Goal: Communication & Community: Answer question/provide support

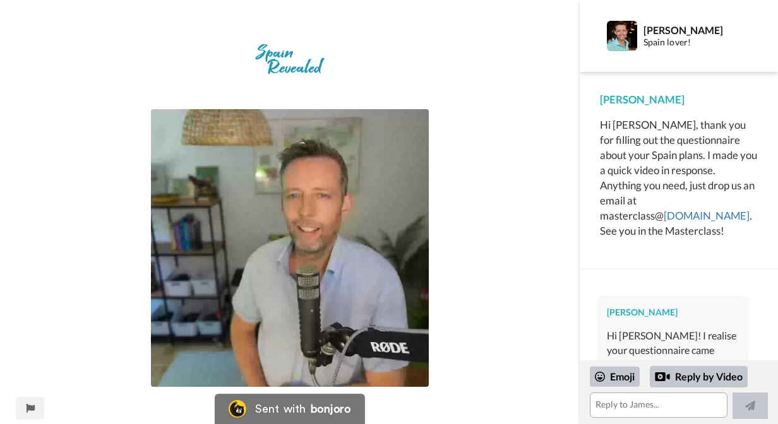
scroll to position [114, 0]
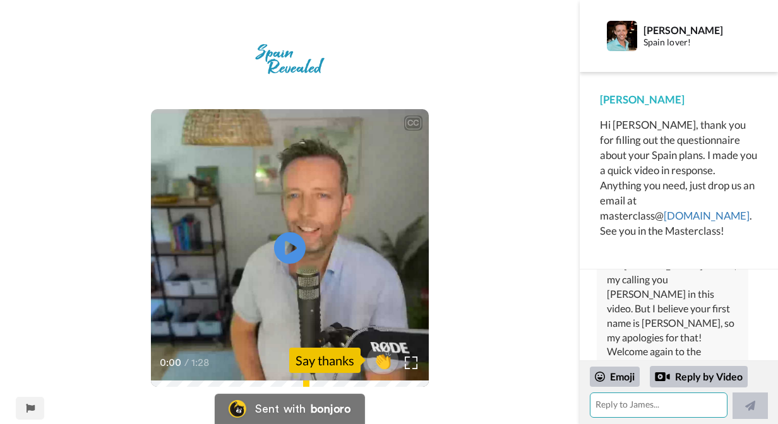
click at [598, 408] on textarea at bounding box center [659, 405] width 138 height 25
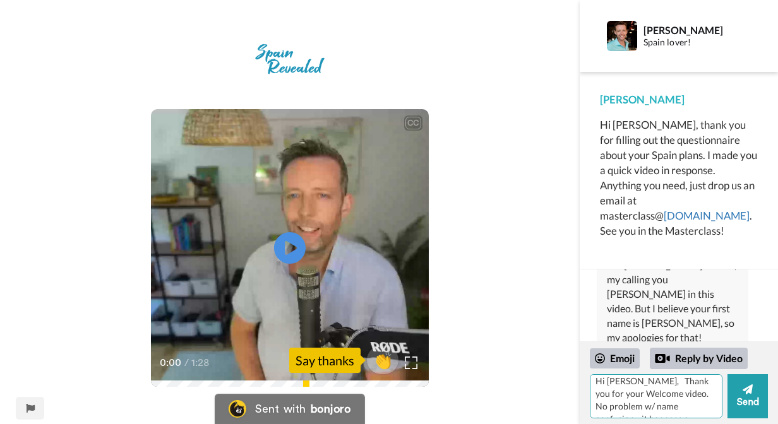
scroll to position [11, 0]
click at [619, 357] on div "Emoji" at bounding box center [615, 358] width 50 height 20
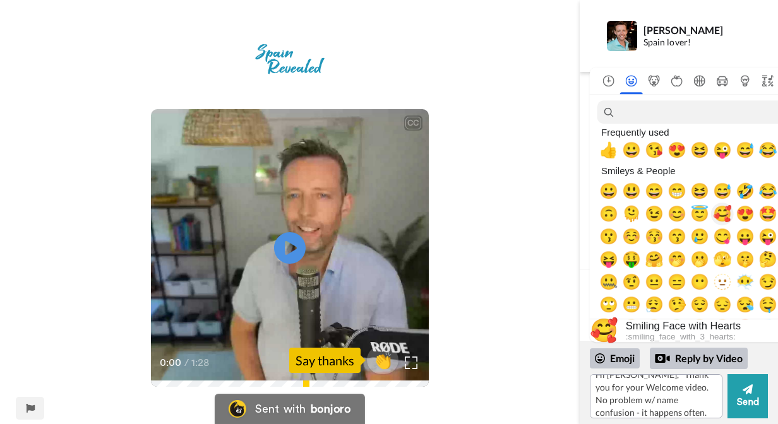
scroll to position [0, 0]
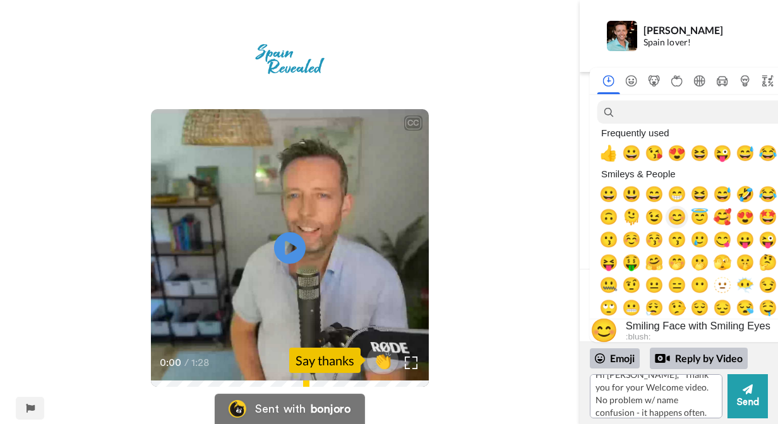
click at [677, 213] on span "😊" at bounding box center [676, 217] width 19 height 18
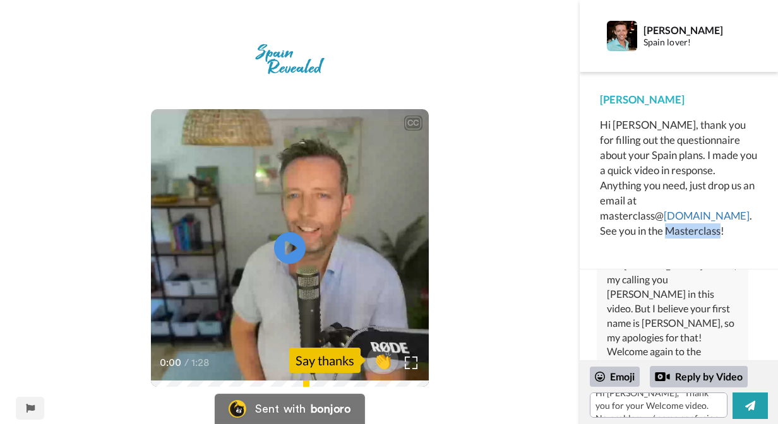
click at [677, 213] on div "Hi [PERSON_NAME], thank you for filling out the questionnaire about your Spain …" at bounding box center [679, 177] width 158 height 121
click at [651, 409] on textarea "Hi [PERSON_NAME], Thank you for your Welcome video. No problem w/ name confusio…" at bounding box center [659, 405] width 138 height 25
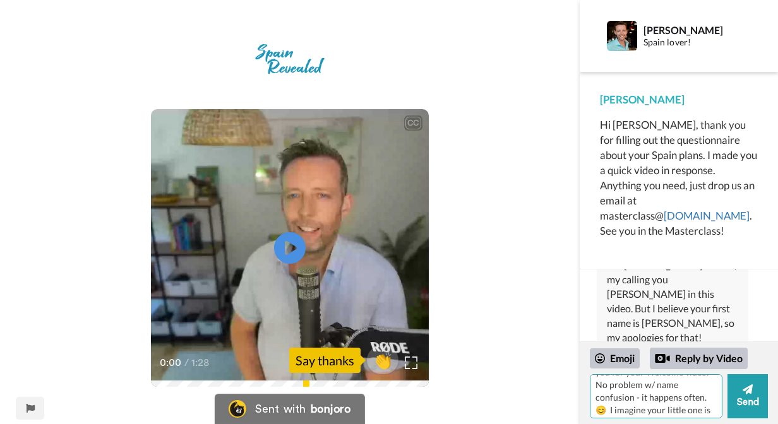
scroll to position [30, 0]
click at [676, 396] on textarea "Hi [PERSON_NAME], Thank you for your Welcome video. No problem w/ name confusio…" at bounding box center [656, 396] width 133 height 44
click at [640, 396] on textarea "Hi [PERSON_NAME], Thank you for your Welcome video. No problem w/ name confusio…" at bounding box center [656, 396] width 133 height 44
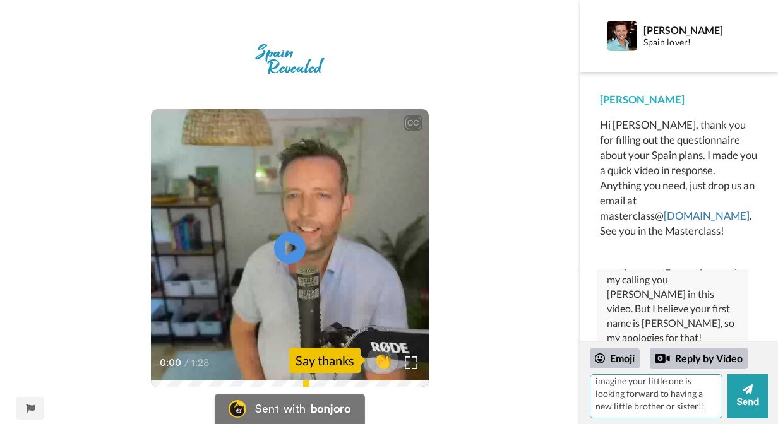
click at [647, 407] on textarea "Hi [PERSON_NAME], Thank you for your Welcome video. No problem w/ name confusio…" at bounding box center [656, 396] width 133 height 44
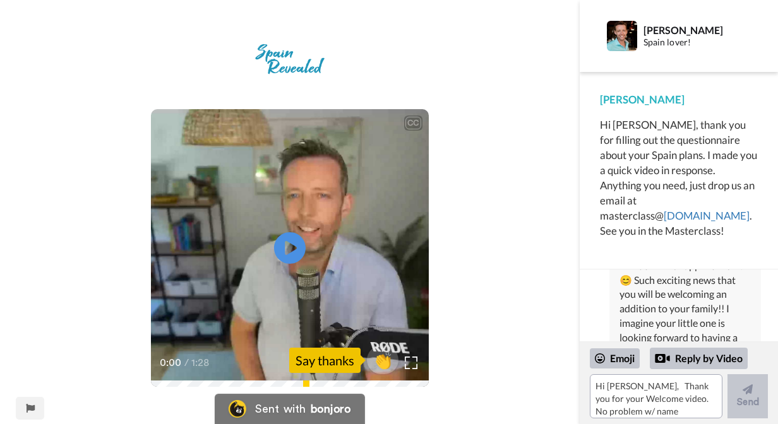
scroll to position [340, 0]
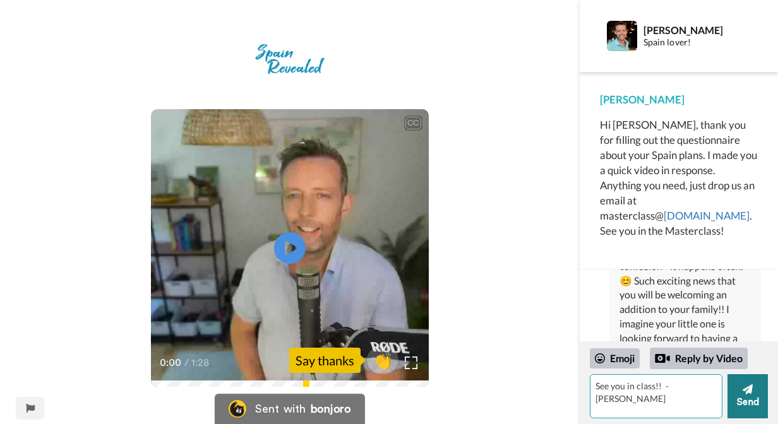
type textarea "See you in class!! - [PERSON_NAME]"
click at [745, 392] on icon at bounding box center [747, 389] width 10 height 13
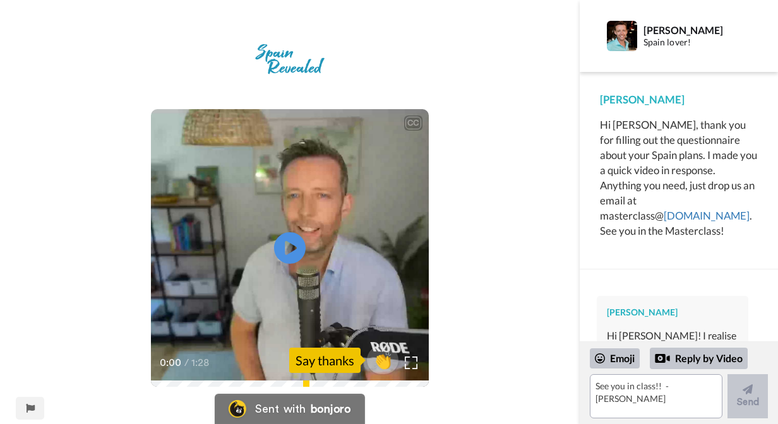
scroll to position [0, 0]
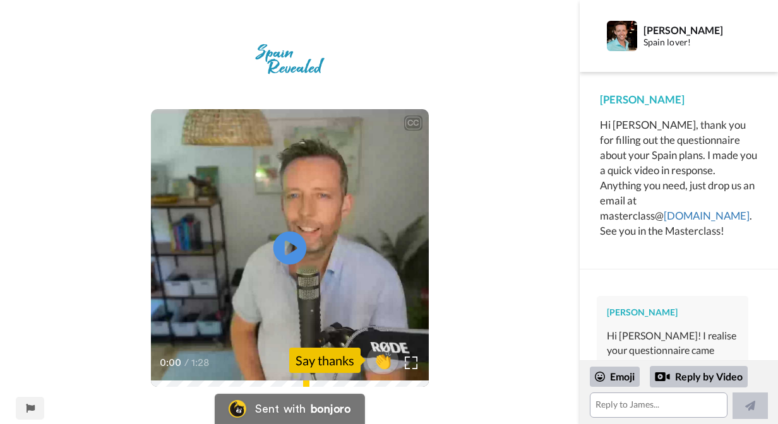
scroll to position [345, 0]
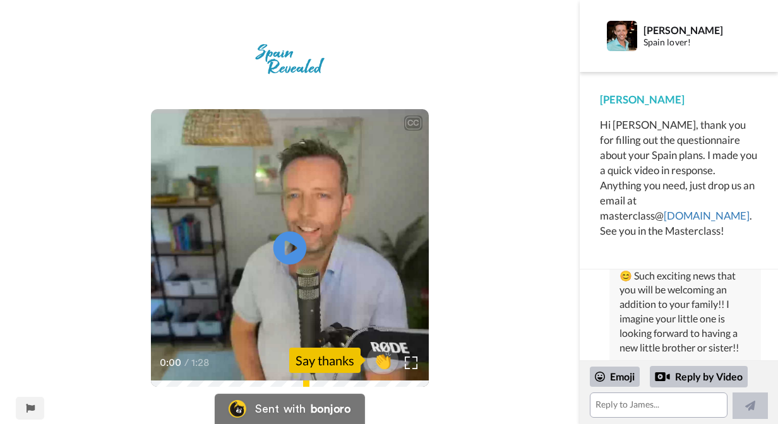
click at [287, 243] on icon "Play/Pause" at bounding box center [289, 248] width 33 height 60
